Goal: Use online tool/utility: Utilize a website feature to perform a specific function

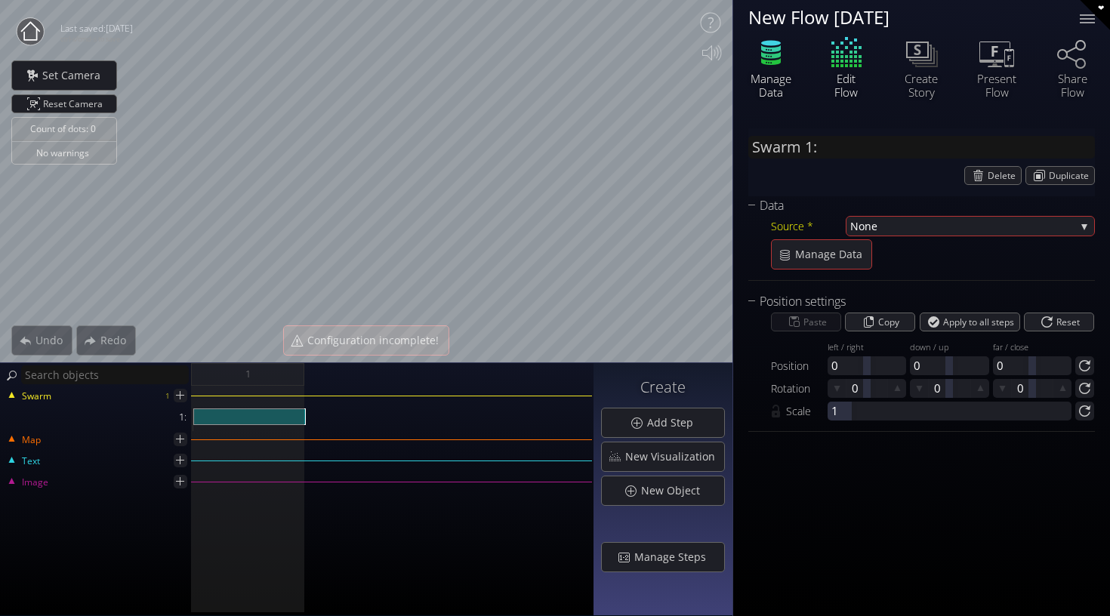
click at [763, 51] on icon at bounding box center [771, 48] width 20 height 7
click at [849, 69] on div "Edit Flow" at bounding box center [845, 66] width 75 height 64
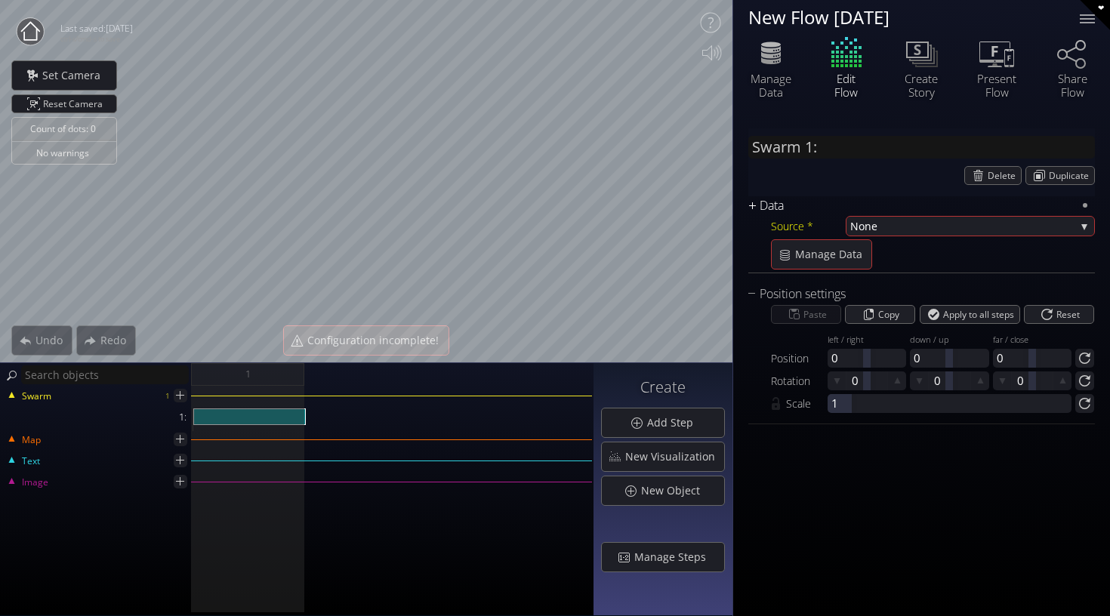
click at [768, 210] on div "Data" at bounding box center [912, 205] width 328 height 19
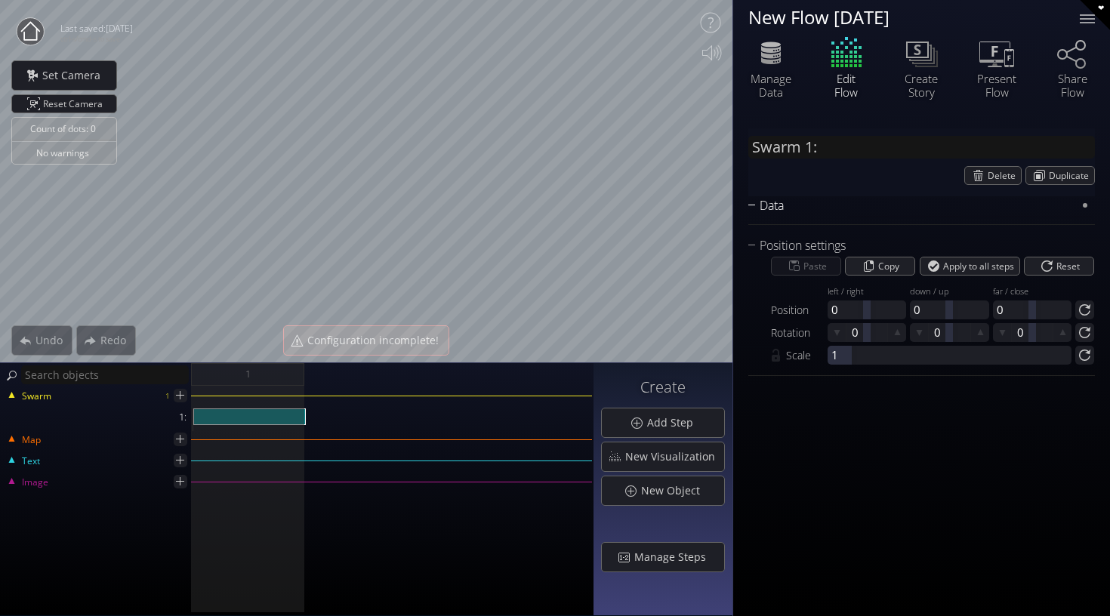
click at [768, 210] on div "Data" at bounding box center [912, 205] width 328 height 19
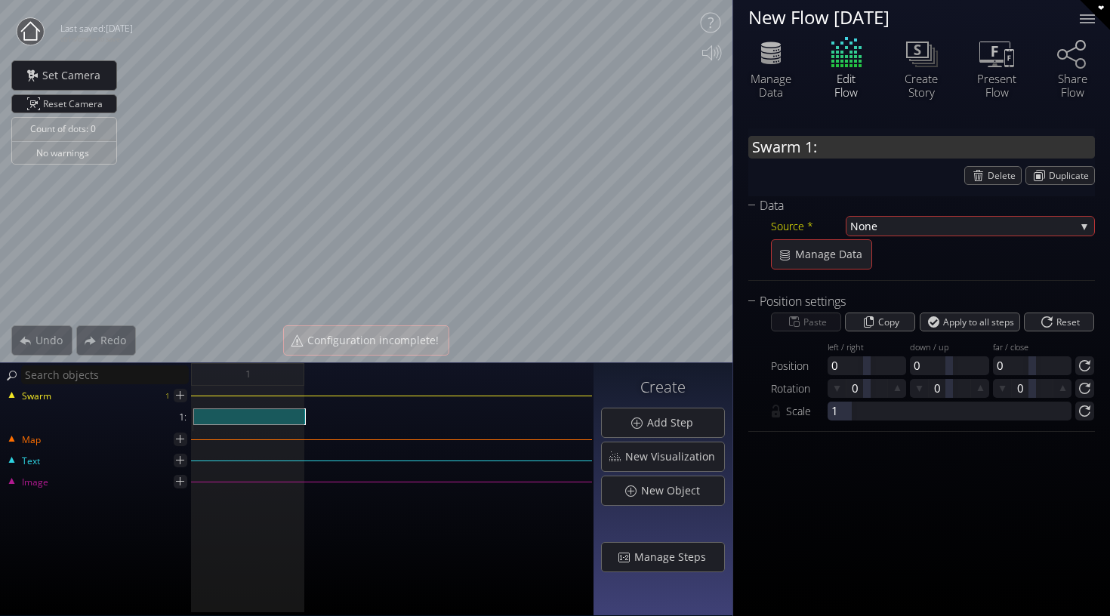
click at [867, 152] on input "Swarm 1:" at bounding box center [921, 147] width 346 height 23
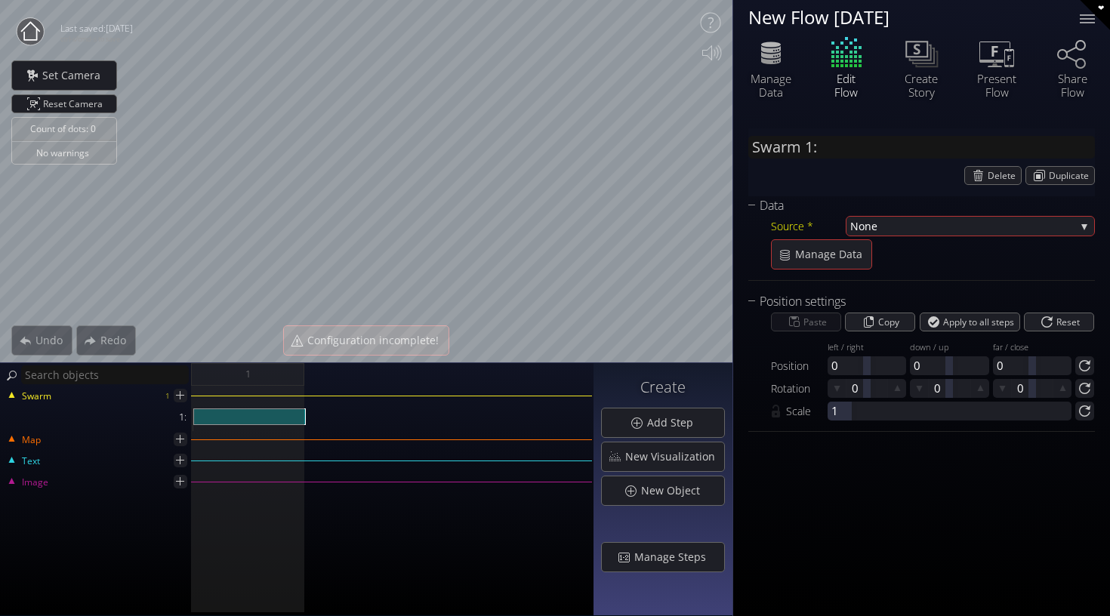
click at [851, 63] on div "Edit Flow" at bounding box center [845, 66] width 75 height 64
click at [272, 421] on div at bounding box center [249, 416] width 112 height 17
click at [272, 418] on div "1:" at bounding box center [249, 416] width 112 height 17
click at [132, 397] on div "Swarm" at bounding box center [83, 395] width 162 height 14
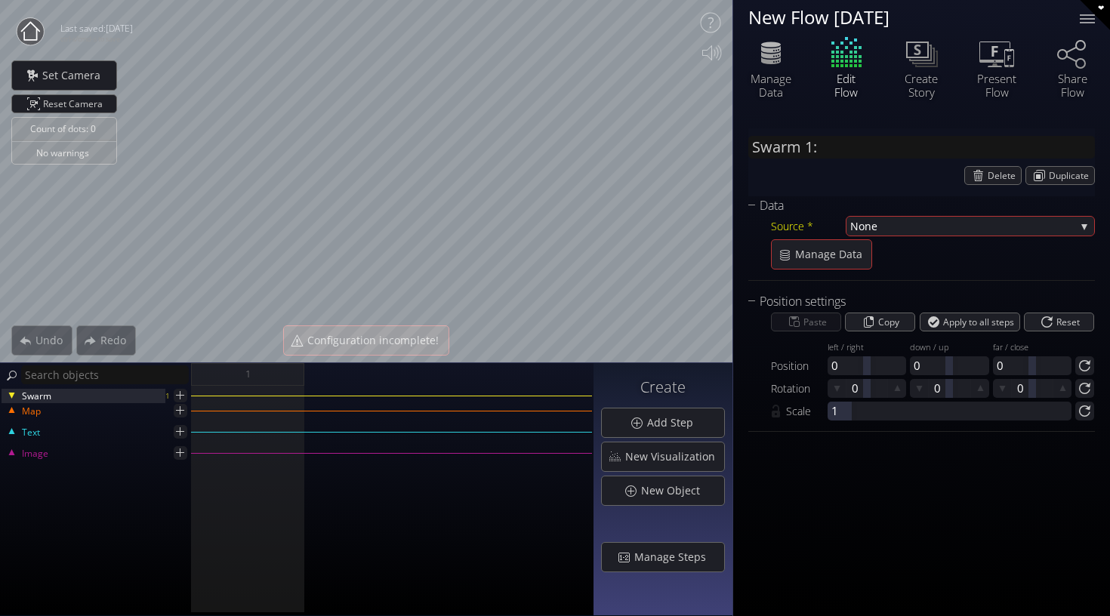
click at [128, 393] on div "Swarm" at bounding box center [83, 395] width 162 height 14
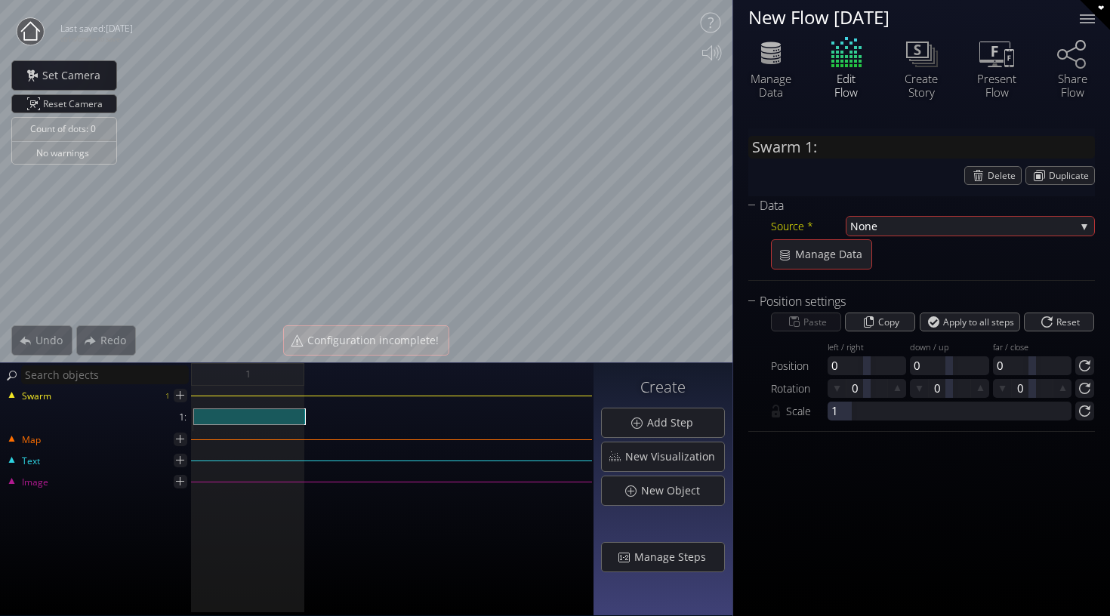
click at [32, 30] on circle at bounding box center [30, 31] width 27 height 27
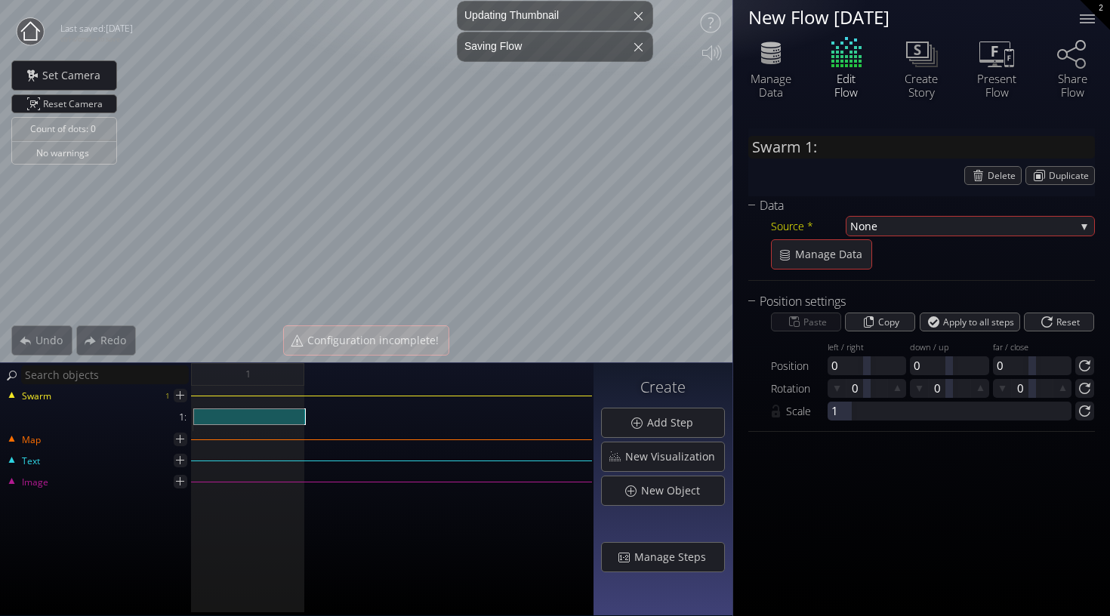
click at [25, 40] on icon at bounding box center [30, 32] width 30 height 30
click at [29, 25] on circle at bounding box center [30, 31] width 27 height 27
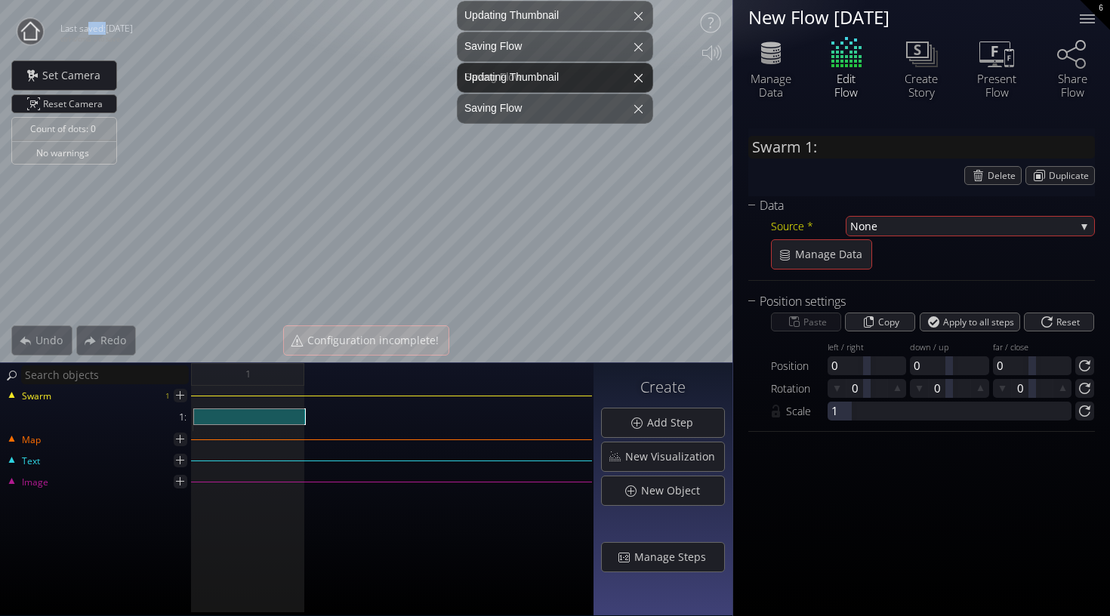
click at [29, 25] on circle at bounding box center [30, 31] width 26 height 26
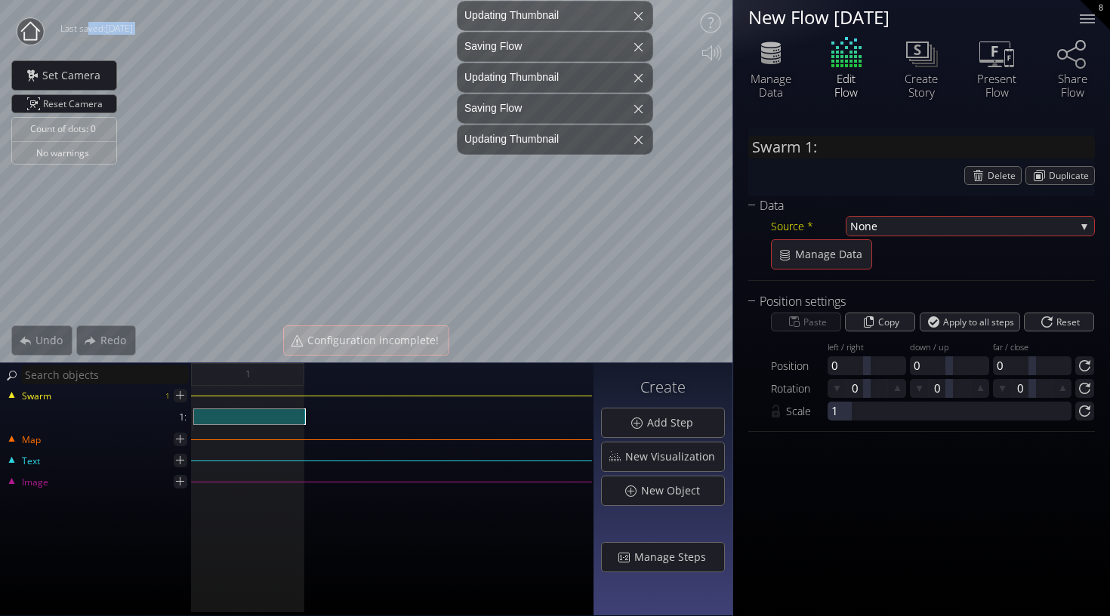
click at [29, 25] on circle at bounding box center [30, 31] width 27 height 27
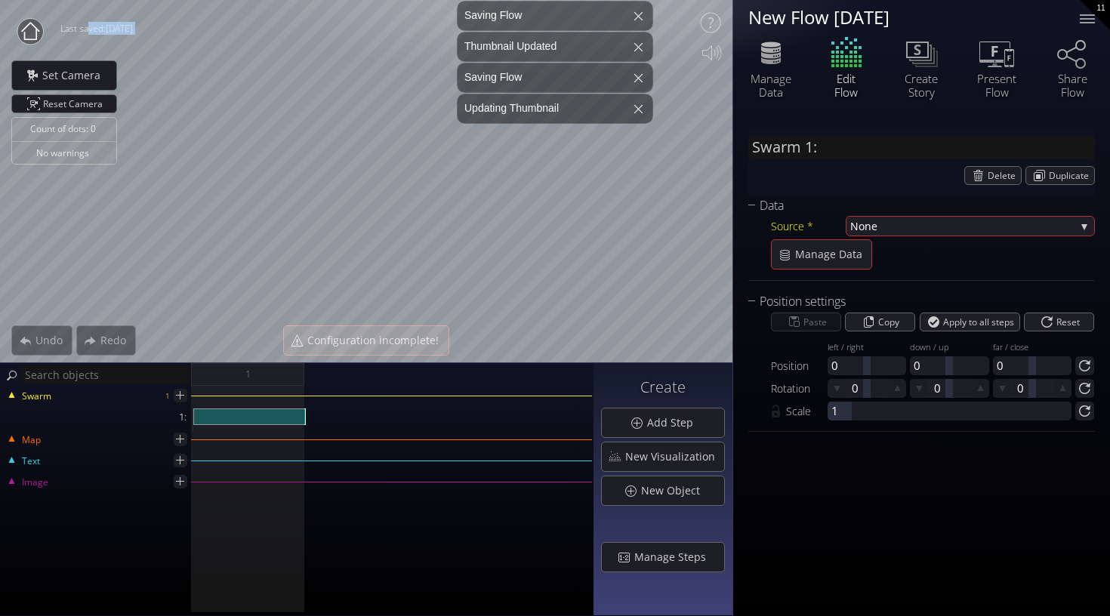
click at [29, 25] on circle at bounding box center [30, 32] width 26 height 26
click at [29, 25] on icon at bounding box center [30, 31] width 29 height 29
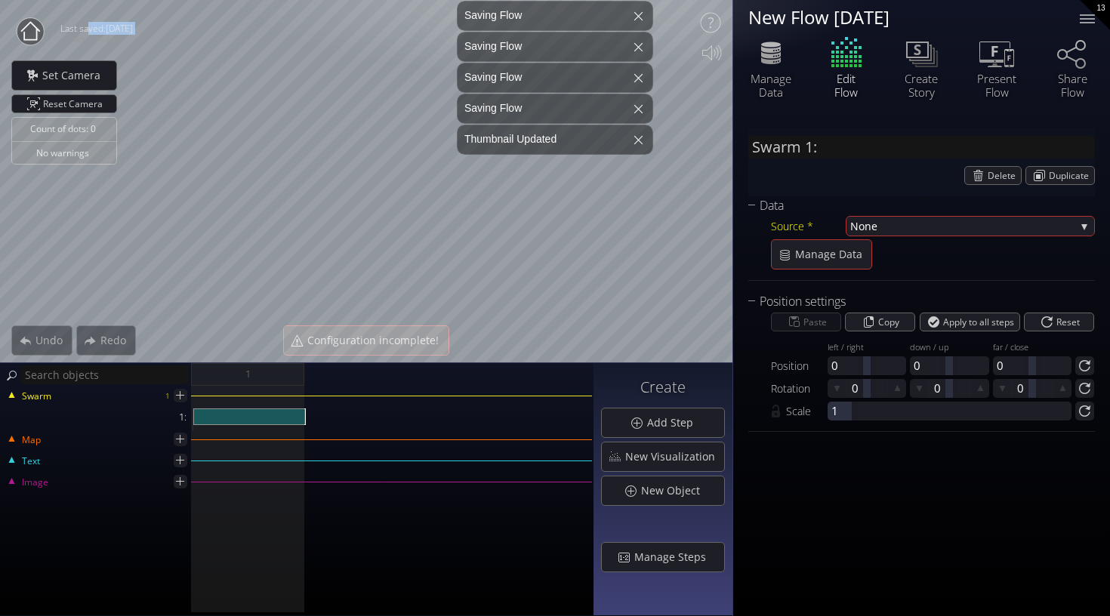
click at [29, 25] on circle at bounding box center [30, 31] width 27 height 27
click at [29, 25] on icon at bounding box center [30, 32] width 30 height 30
click at [29, 25] on circle at bounding box center [30, 31] width 27 height 27
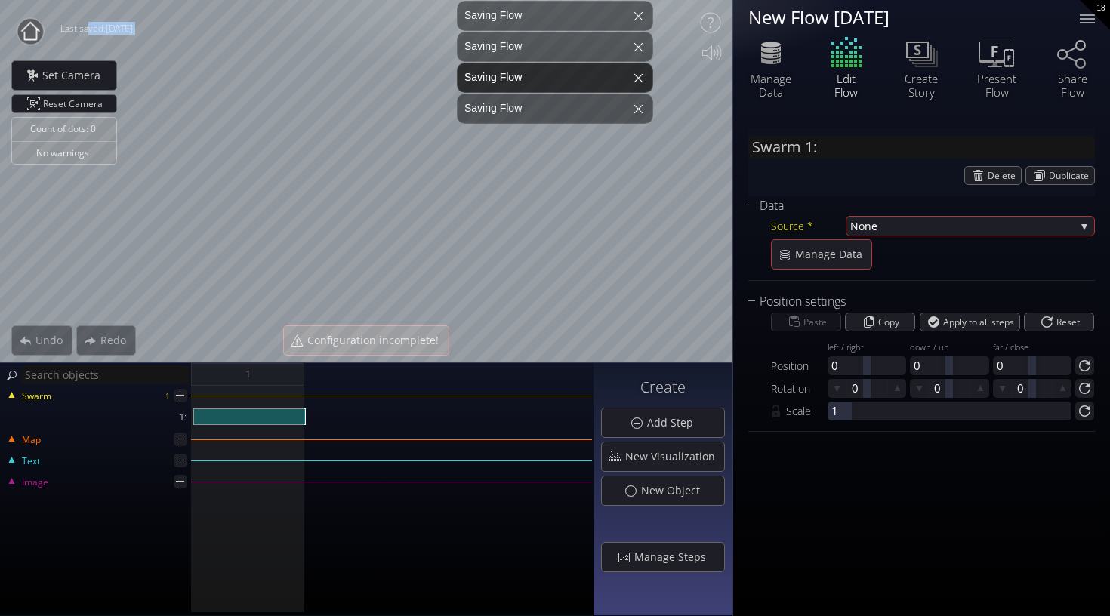
click at [29, 25] on circle at bounding box center [30, 31] width 26 height 26
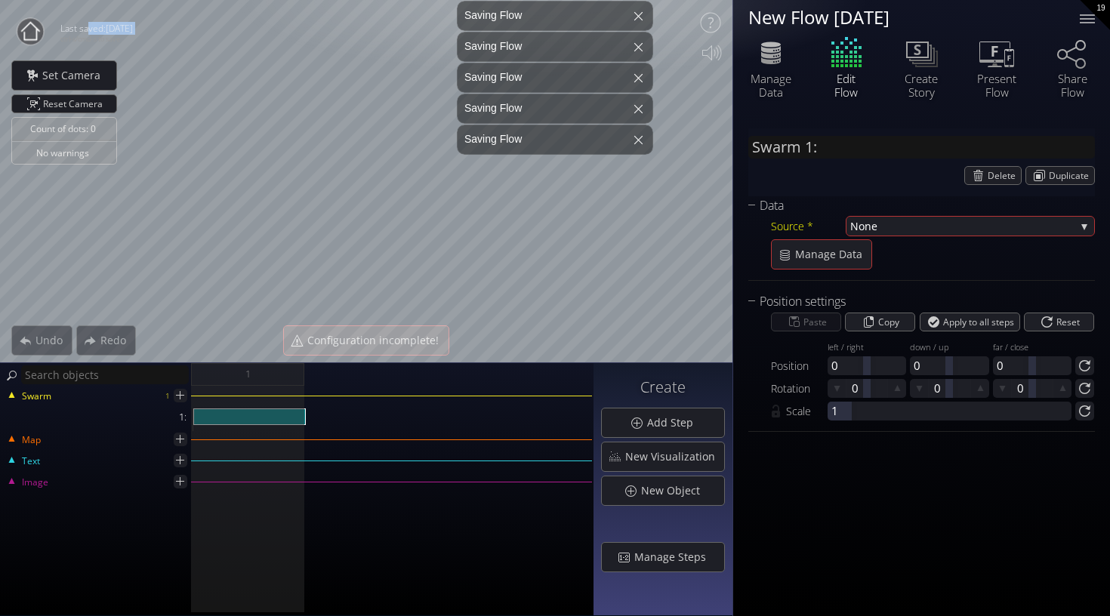
click at [29, 25] on icon at bounding box center [29, 31] width 29 height 29
click at [29, 25] on circle at bounding box center [30, 31] width 27 height 27
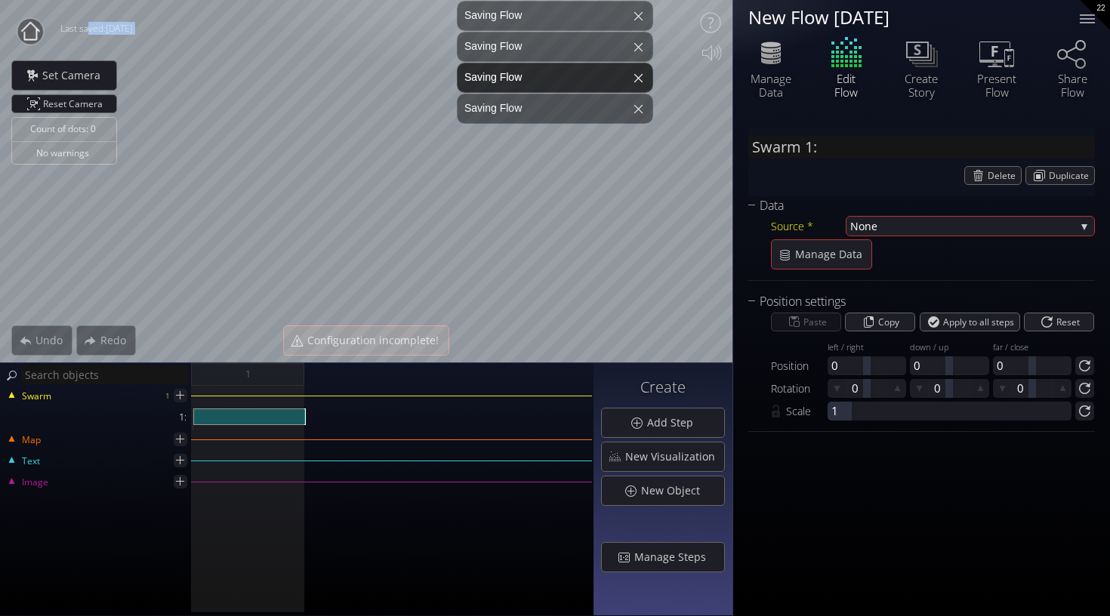
click at [29, 25] on circle at bounding box center [30, 31] width 26 height 26
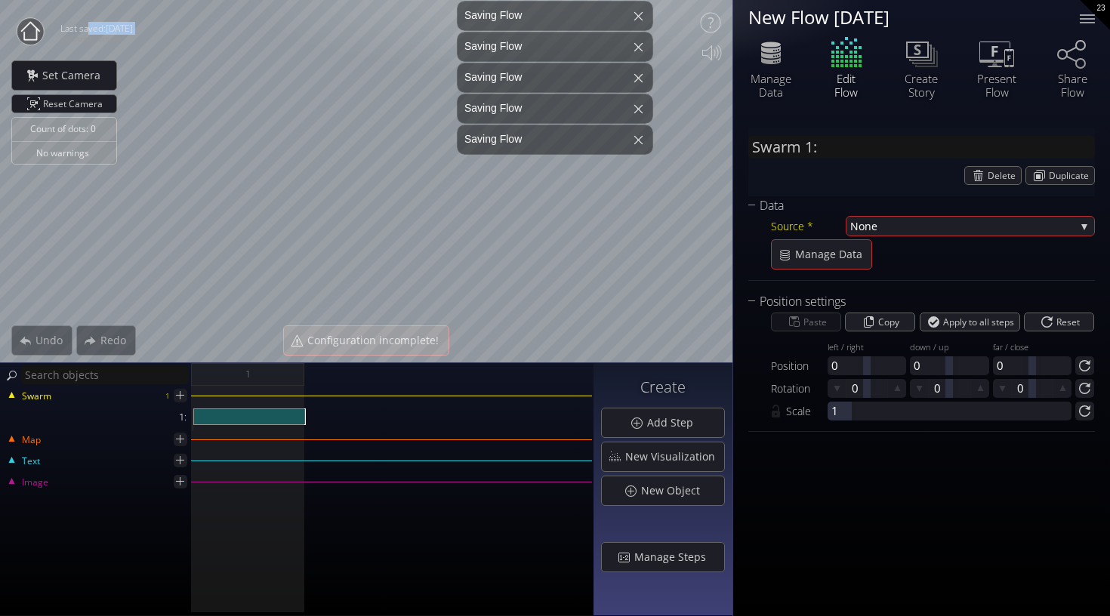
click at [29, 25] on icon at bounding box center [30, 32] width 30 height 30
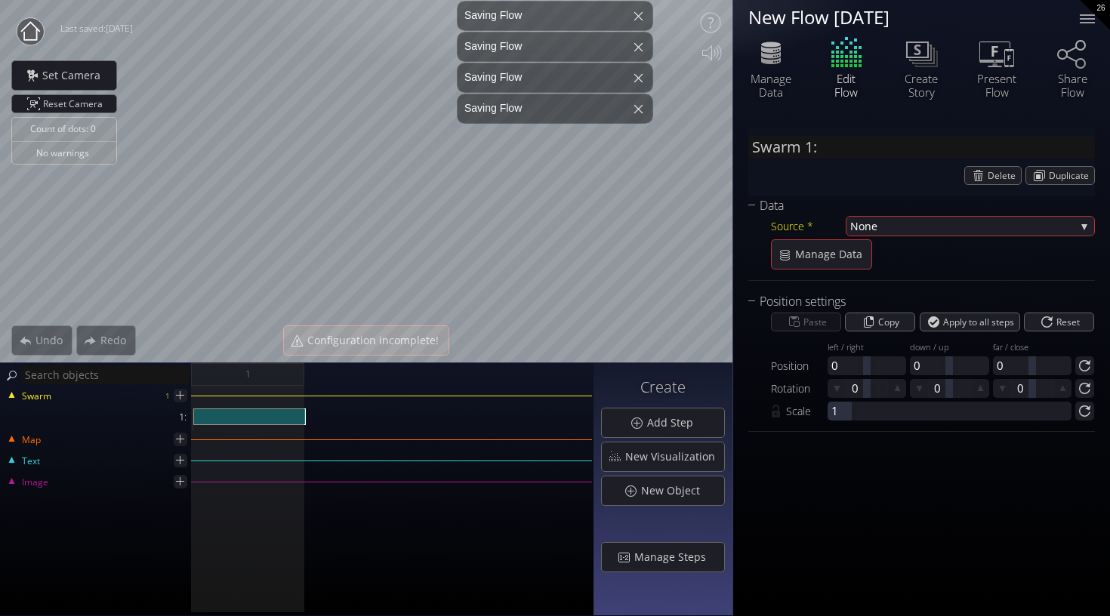
click at [20, 38] on circle at bounding box center [30, 31] width 27 height 27
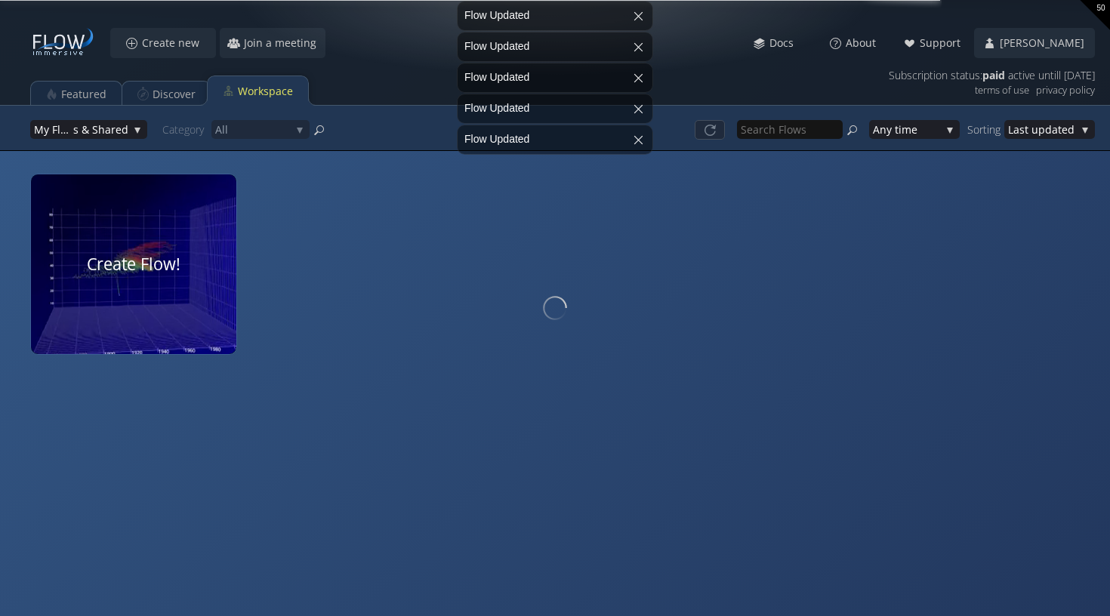
click at [176, 269] on div at bounding box center [133, 264] width 217 height 190
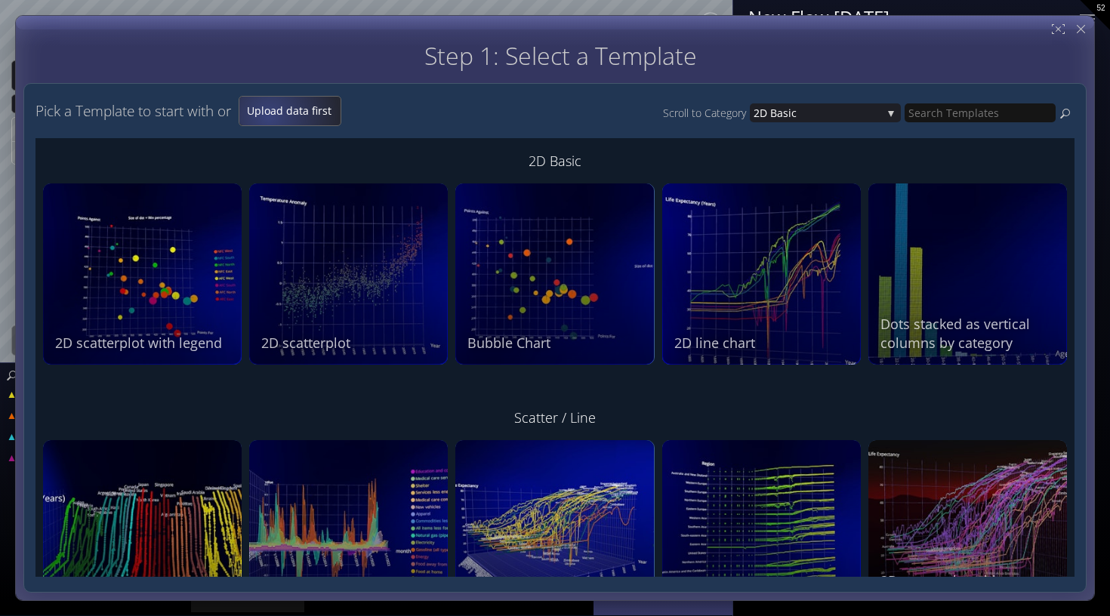
click at [272, 113] on span "Upload data first" at bounding box center [289, 110] width 101 height 15
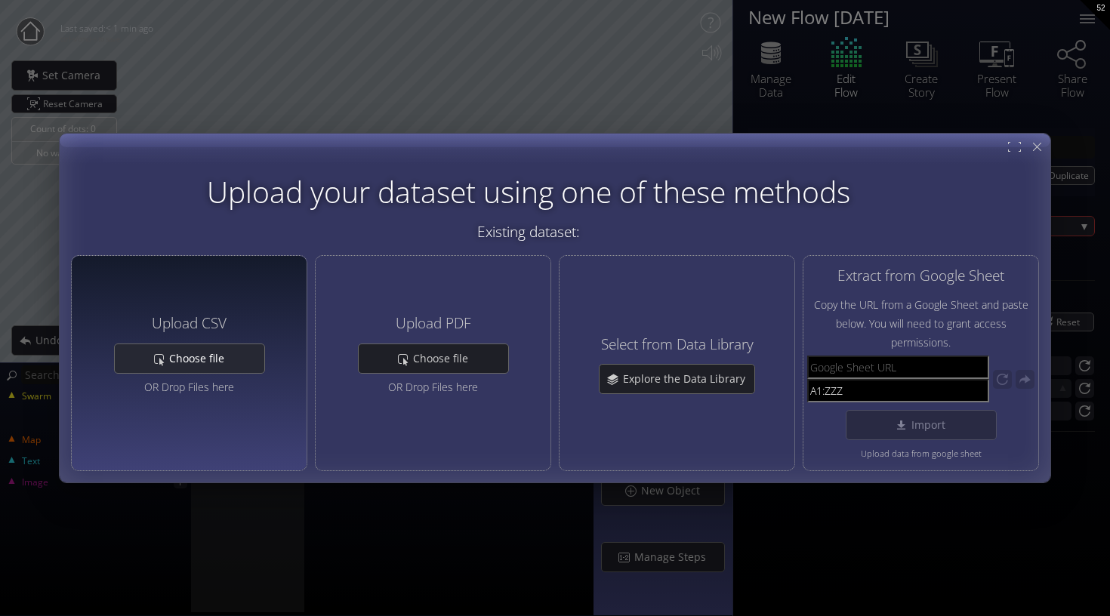
click at [247, 358] on div "Choose file" at bounding box center [189, 358] width 149 height 29
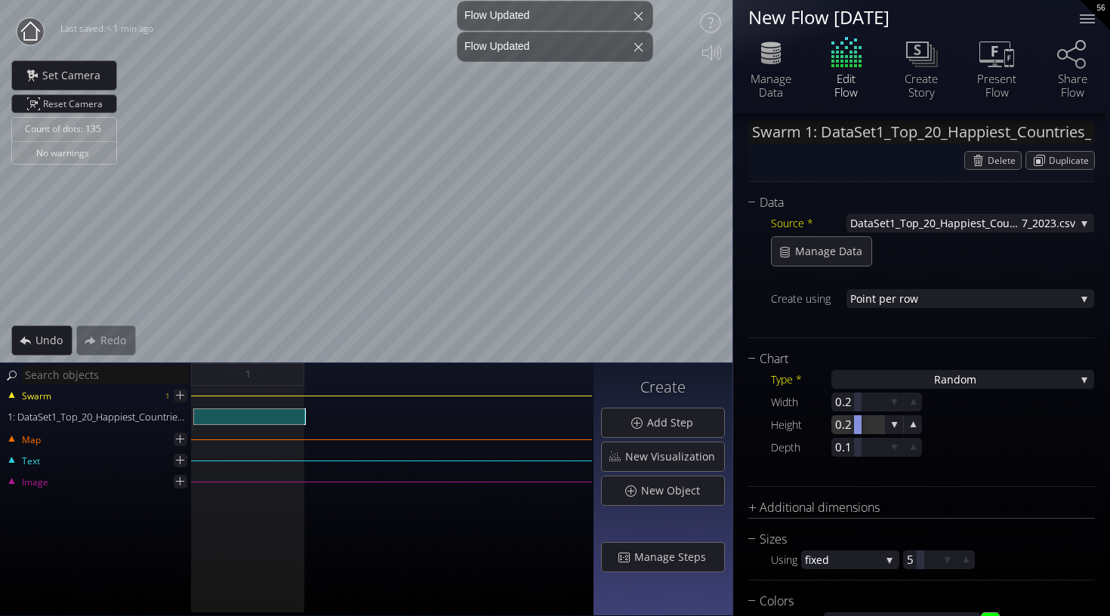
scroll to position [152, 0]
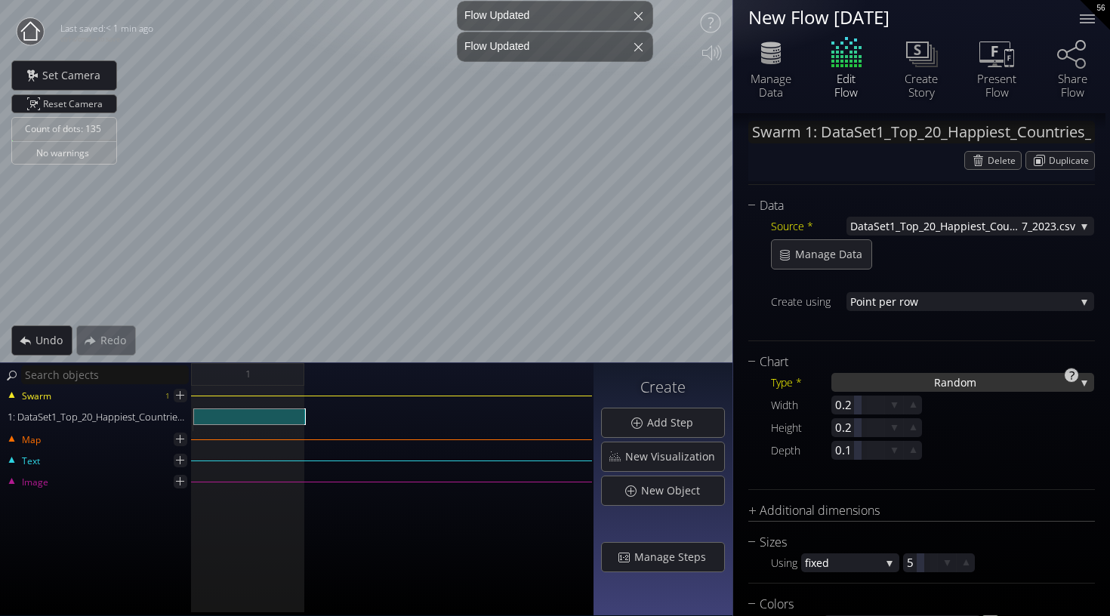
click at [967, 376] on span "ndom" at bounding box center [961, 382] width 29 height 19
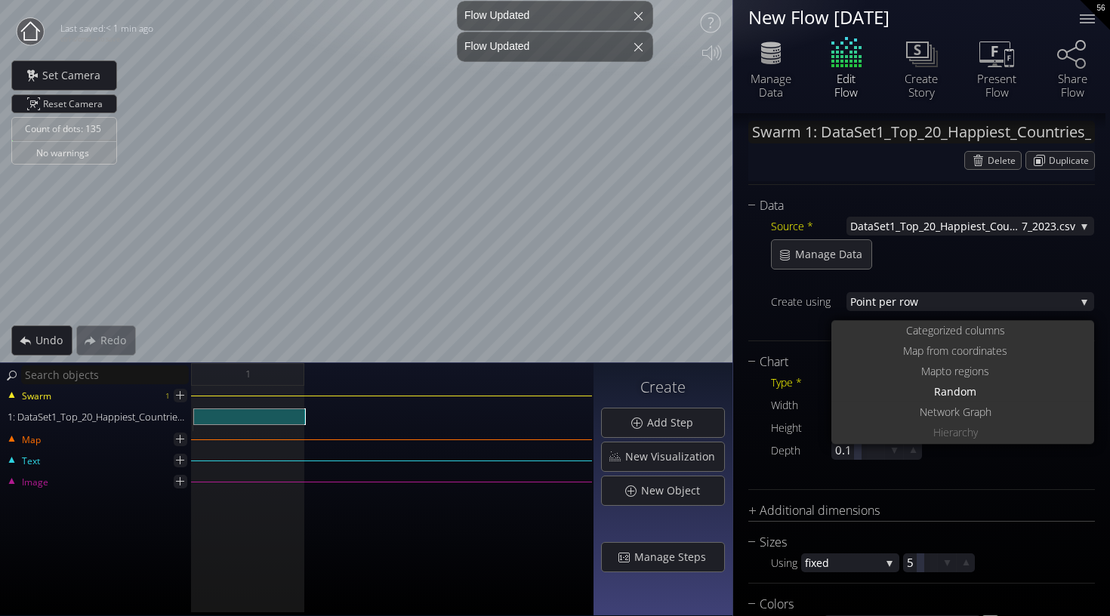
scroll to position [0, 0]
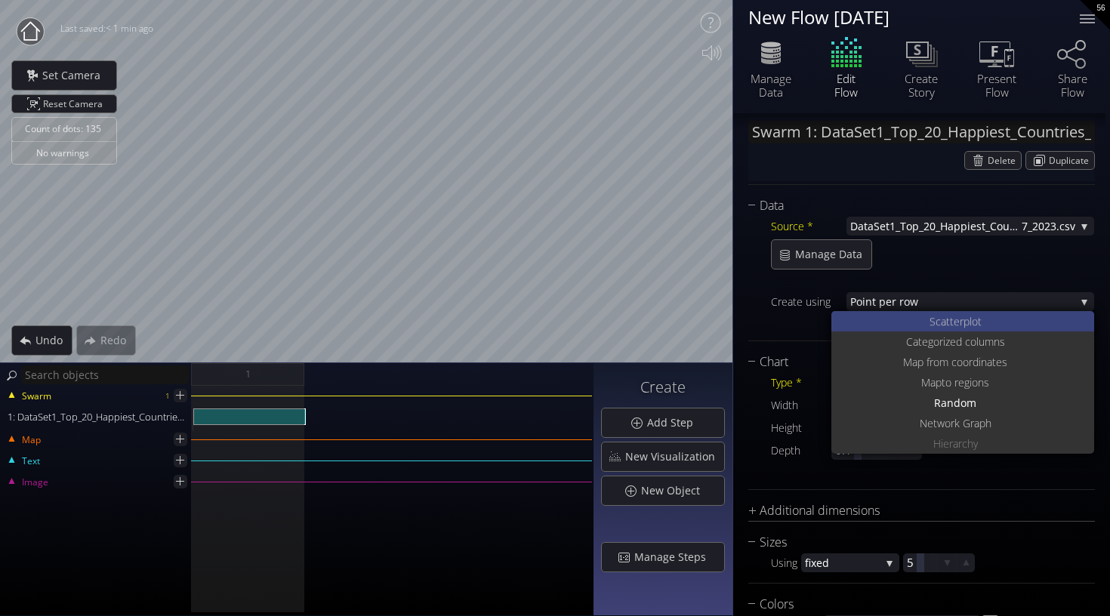
click at [958, 316] on span "catterplot" at bounding box center [958, 321] width 46 height 20
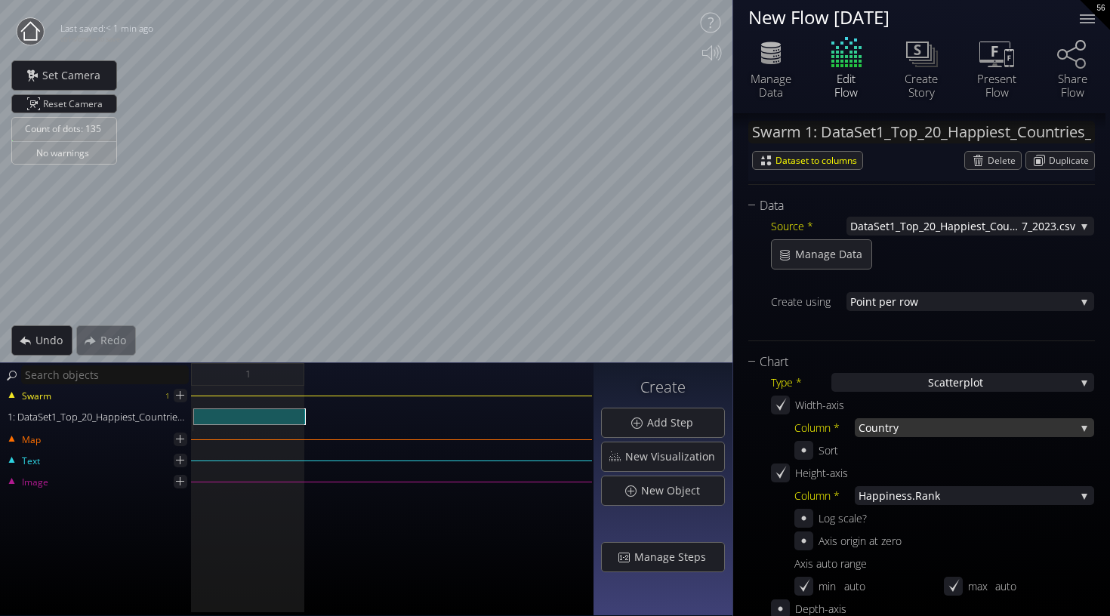
click at [890, 424] on span "try" at bounding box center [980, 427] width 190 height 19
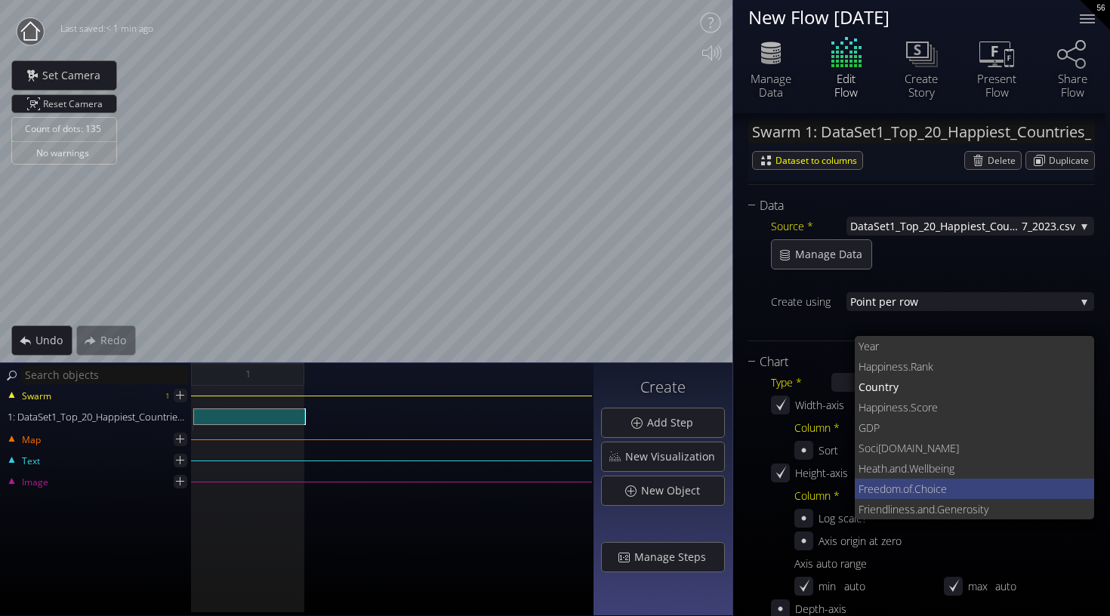
click at [898, 482] on span "Freedom" at bounding box center [879, 489] width 42 height 20
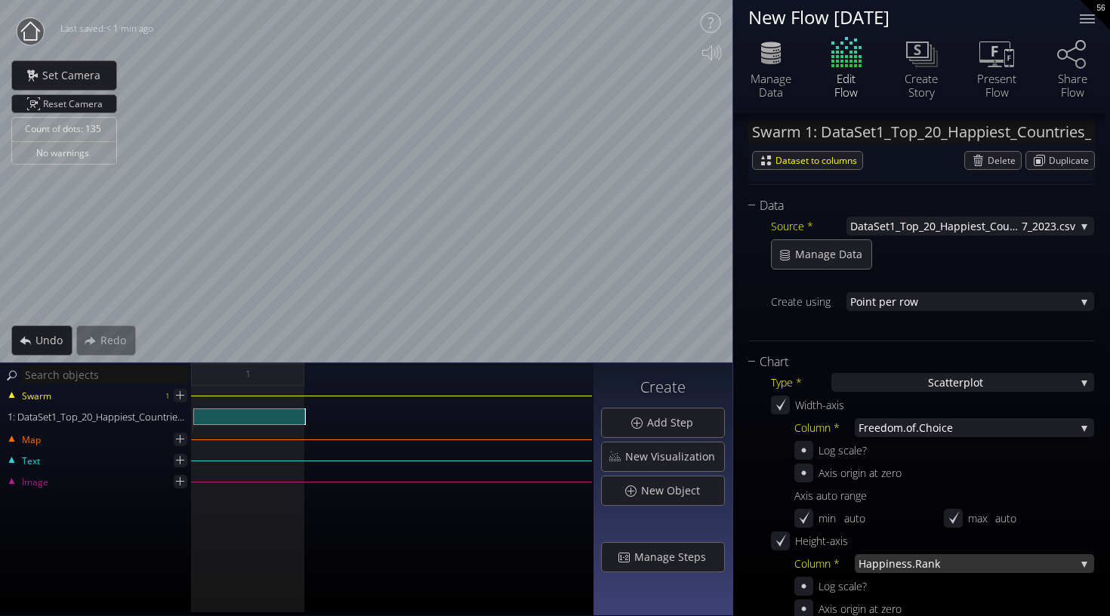
click at [905, 569] on span "iness.Rank" at bounding box center [979, 563] width 189 height 19
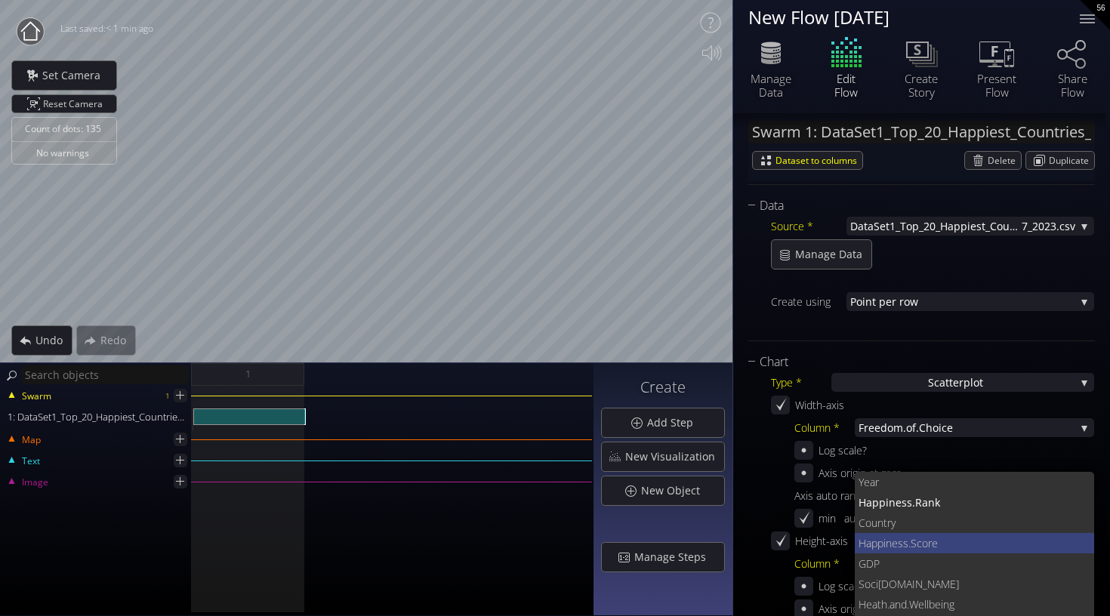
click at [902, 545] on span "ness.Score" at bounding box center [983, 543] width 197 height 20
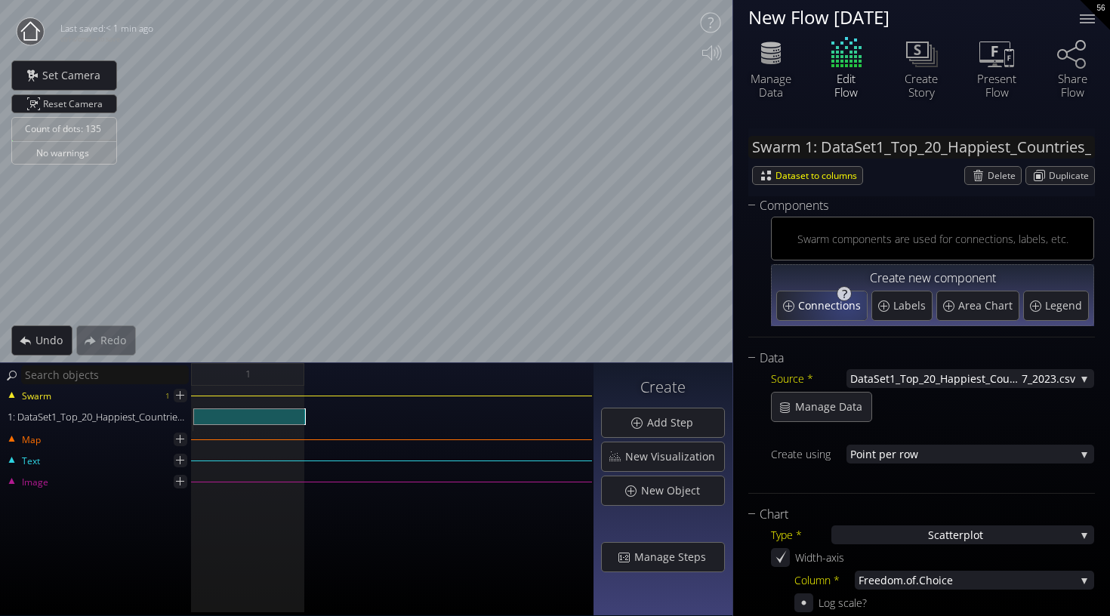
click at [844, 308] on span "Connections" at bounding box center [831, 305] width 66 height 15
type input "Swarm 1: Connections 1"
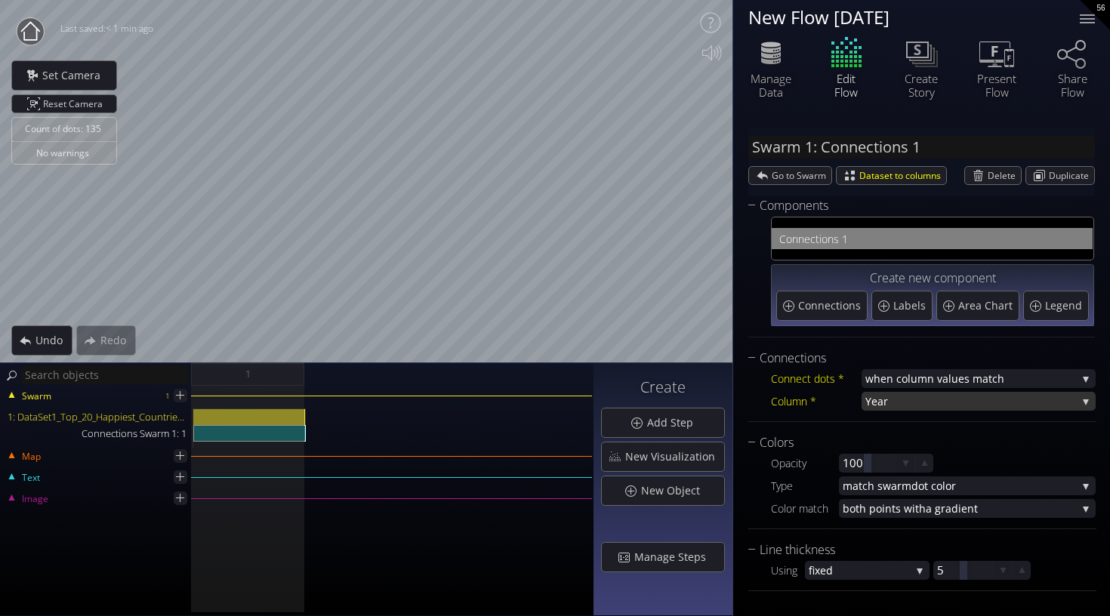
click at [978, 405] on span "Year" at bounding box center [970, 401] width 211 height 19
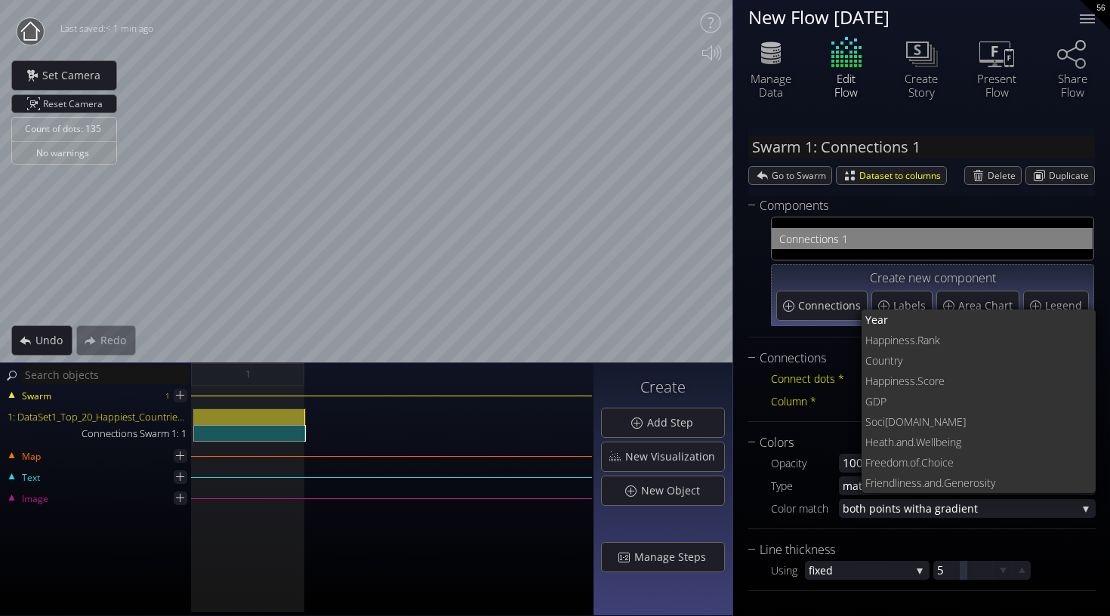
click at [766, 427] on div "Connections Connect dots * when column va lues match when column va lues match …" at bounding box center [922, 476] width 348 height 254
